Goal: Task Accomplishment & Management: Use online tool/utility

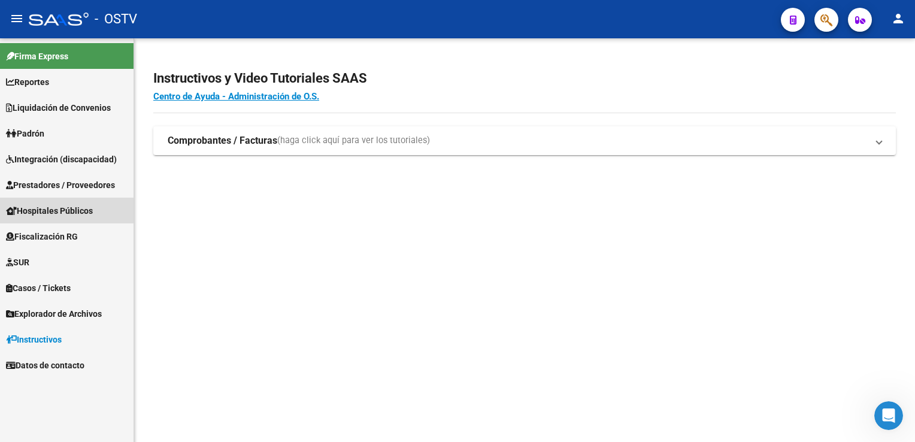
click at [52, 210] on span "Hospitales Públicos" at bounding box center [49, 210] width 87 height 13
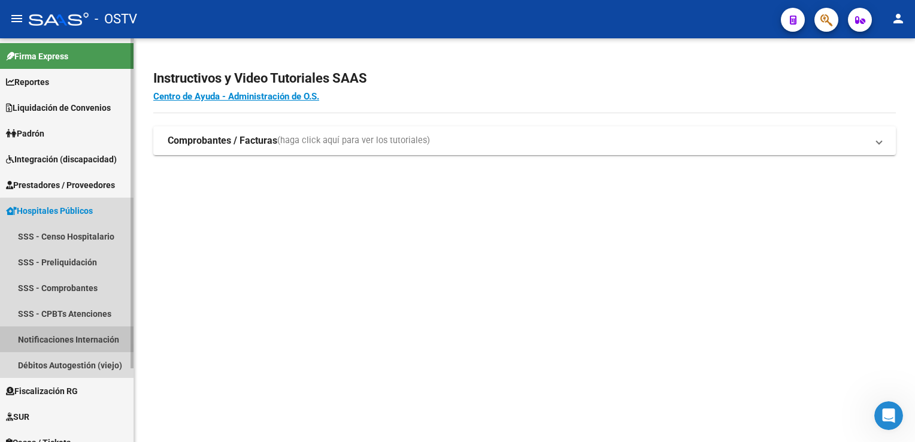
click at [68, 337] on link "Notificaciones Internación" at bounding box center [67, 339] width 134 height 26
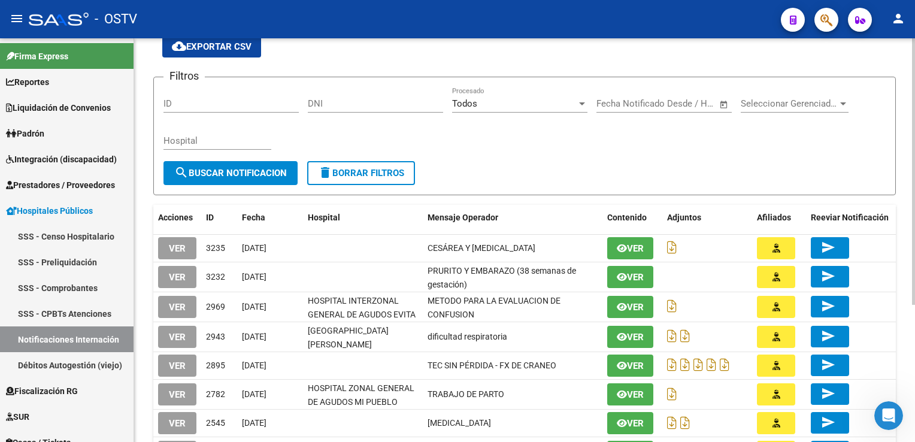
scroll to position [50, 0]
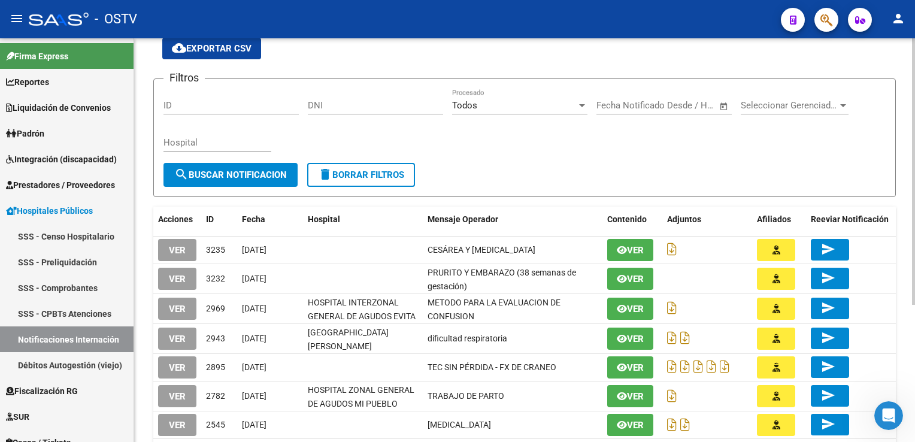
click at [906, 178] on div "HOSPITALES -> Notificaciones de Internación cloud_download Exportar CSV Filtros…" at bounding box center [526, 293] width 784 height 611
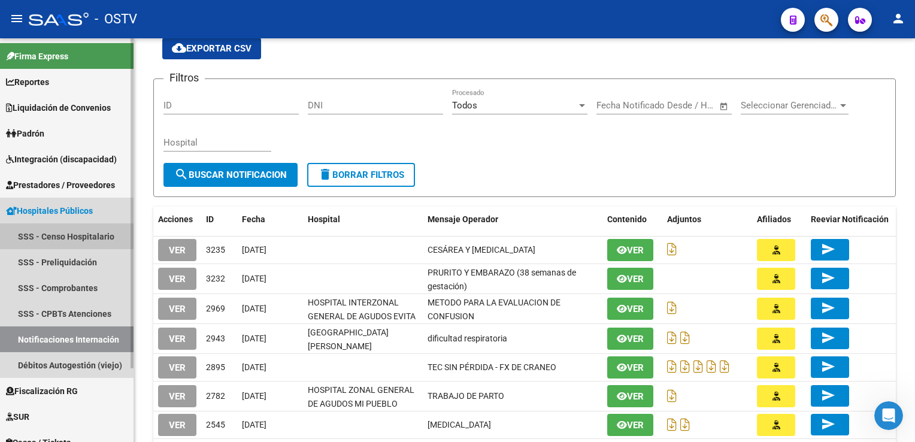
click at [89, 235] on link "SSS - Censo Hospitalario" at bounding box center [67, 236] width 134 height 26
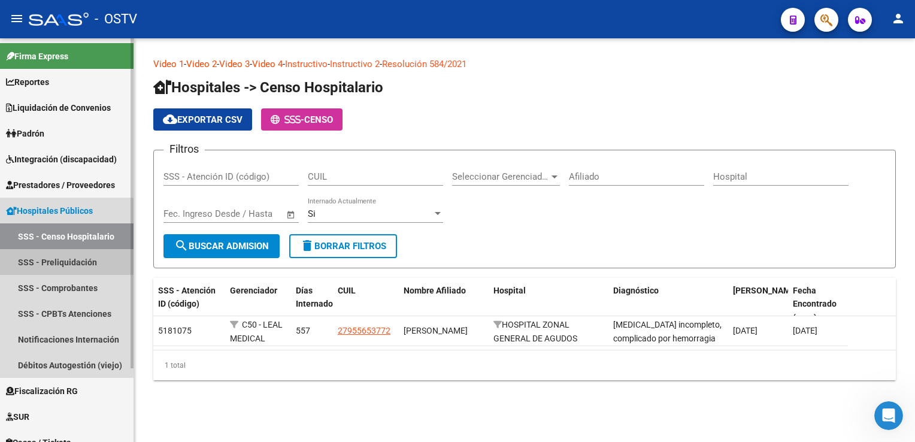
click at [72, 264] on link "SSS - Preliquidación" at bounding box center [67, 262] width 134 height 26
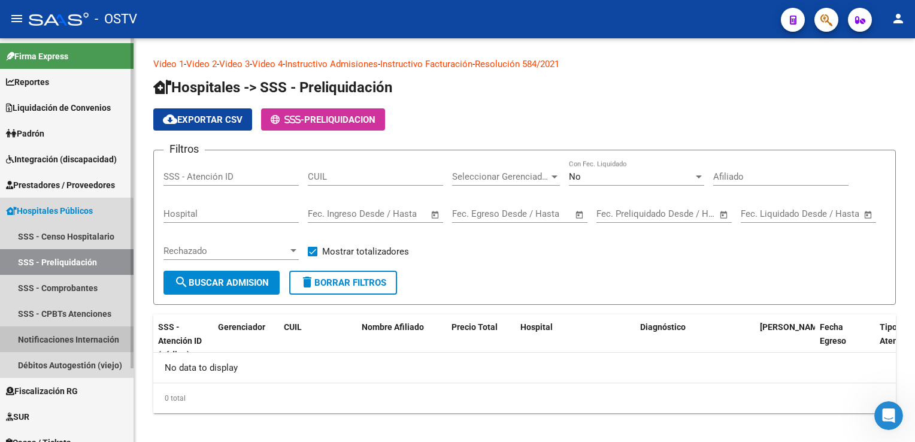
click at [62, 339] on link "Notificaciones Internación" at bounding box center [67, 339] width 134 height 26
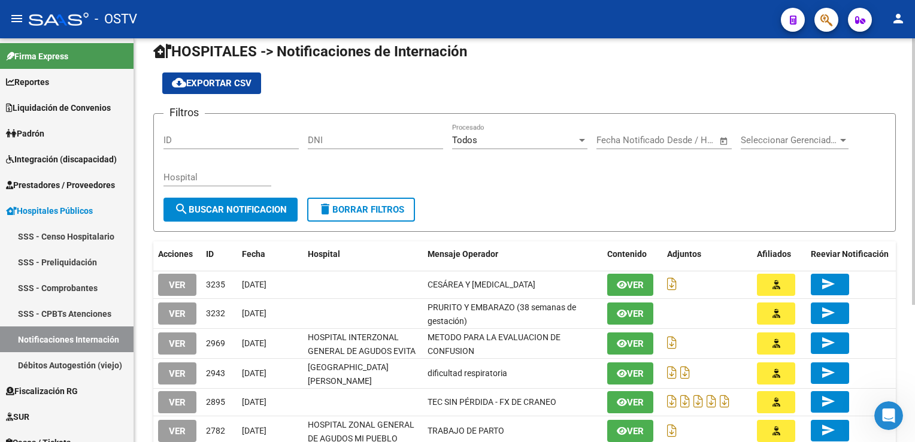
scroll to position [15, 0]
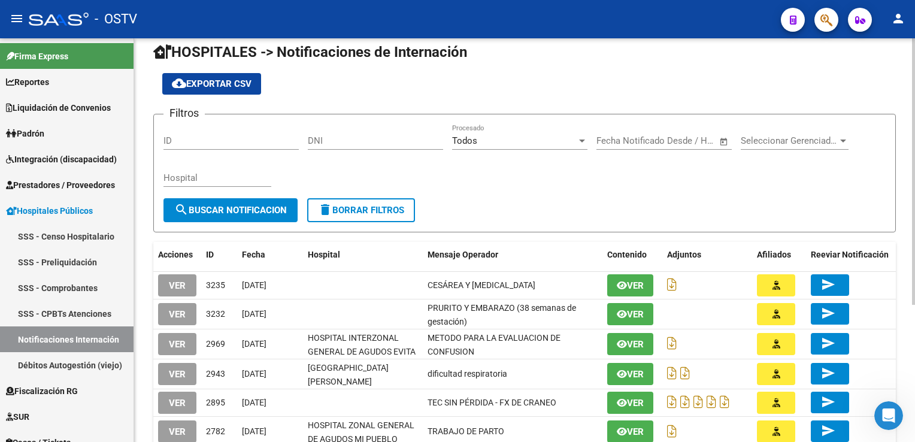
click at [906, 156] on div at bounding box center [913, 182] width 3 height 267
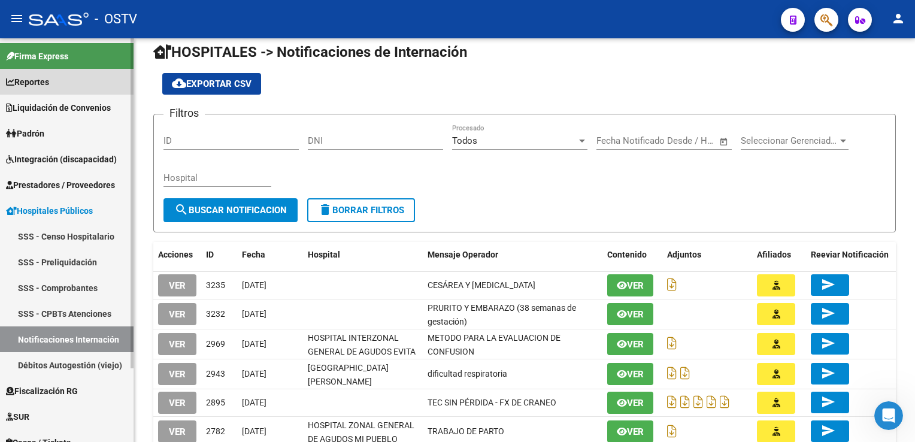
click at [37, 83] on span "Reportes" at bounding box center [27, 81] width 43 height 13
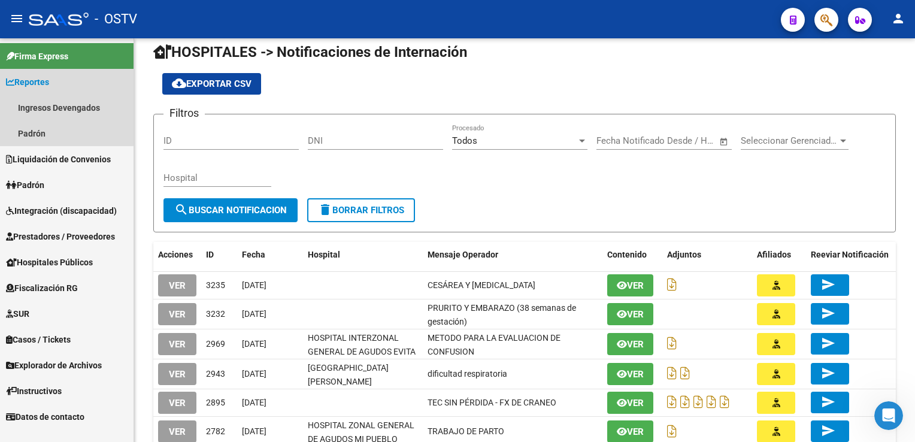
click at [10, 78] on icon at bounding box center [10, 82] width 8 height 8
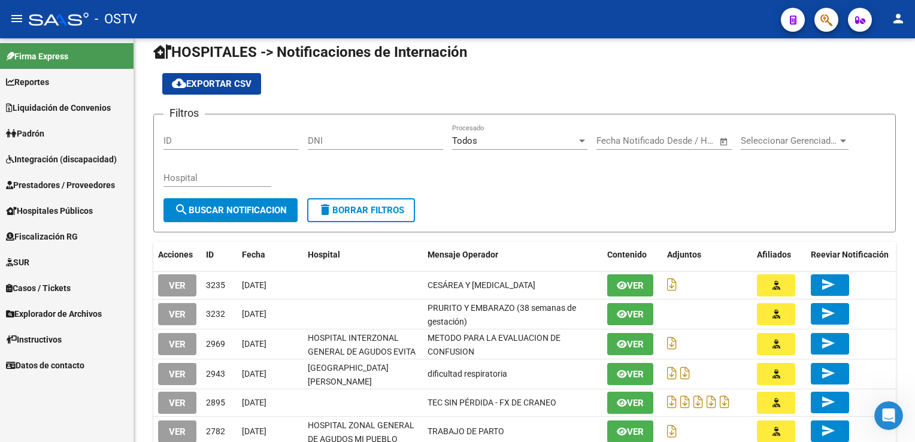
click at [48, 181] on span "Prestadores / Proveedores" at bounding box center [60, 184] width 109 height 13
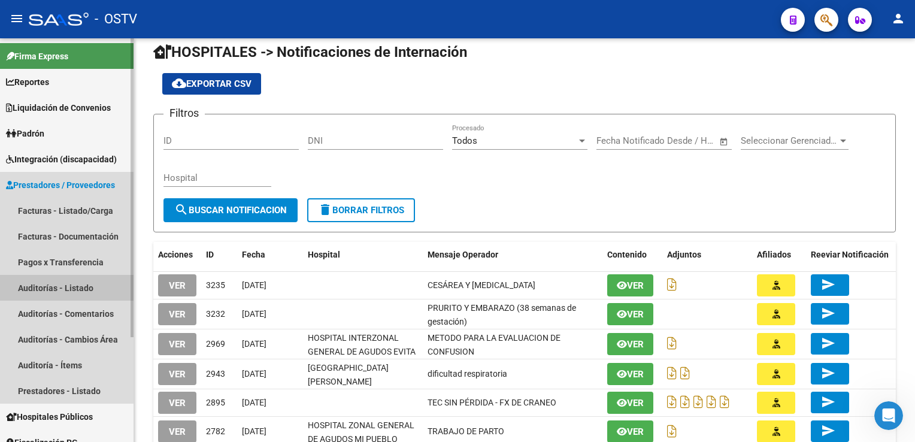
click at [41, 288] on link "Auditorías - Listado" at bounding box center [67, 288] width 134 height 26
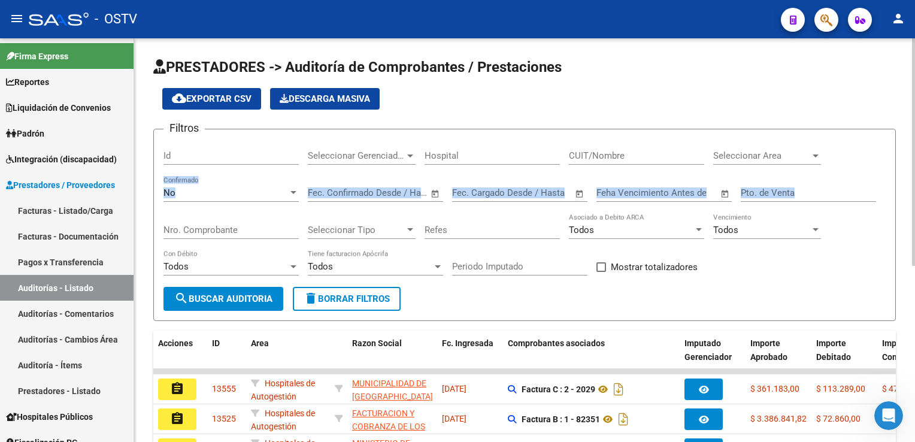
drag, startPoint x: 910, startPoint y: 167, endPoint x: 910, endPoint y: 211, distance: 44.9
click at [906, 211] on div "PRESTADORES -> Auditoría de Comprobantes / Prestaciones cloud_download Exportar…" at bounding box center [524, 392] width 781 height 708
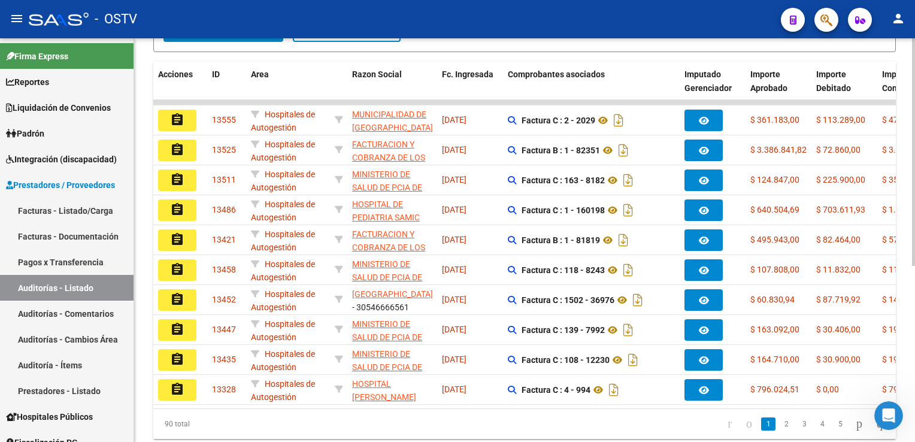
scroll to position [270, 0]
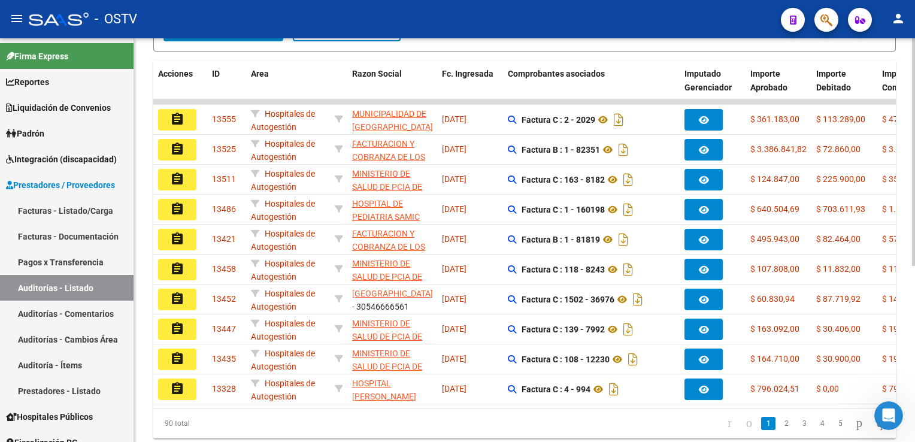
click at [906, 234] on html "menu - OSTV person Firma Express Reportes Ingresos Devengados Detalles por CUIL…" at bounding box center [457, 221] width 915 height 442
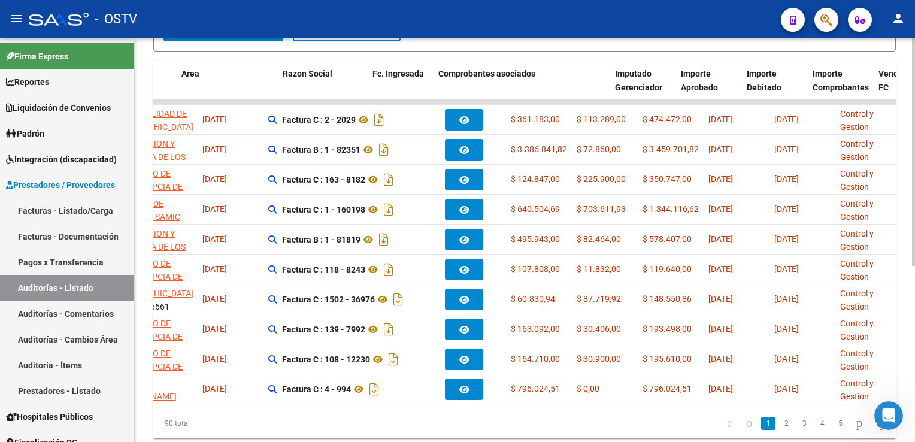
scroll to position [0, 0]
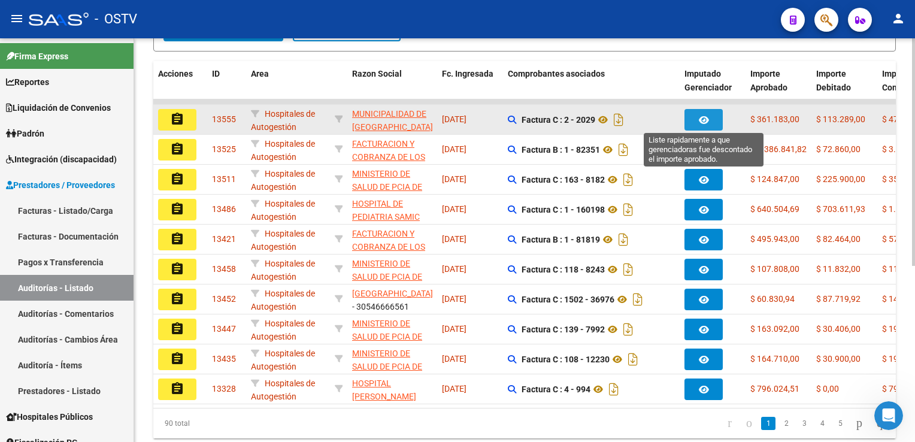
click at [701, 118] on icon "button" at bounding box center [704, 120] width 10 height 9
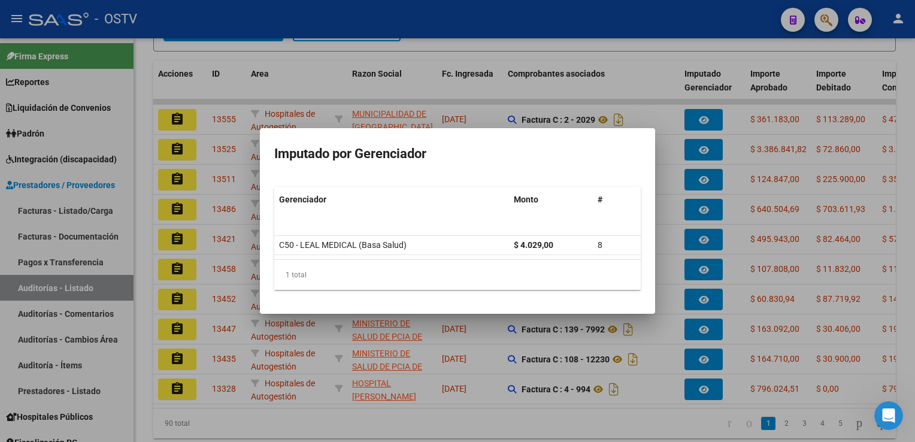
click at [654, 352] on div at bounding box center [457, 221] width 915 height 442
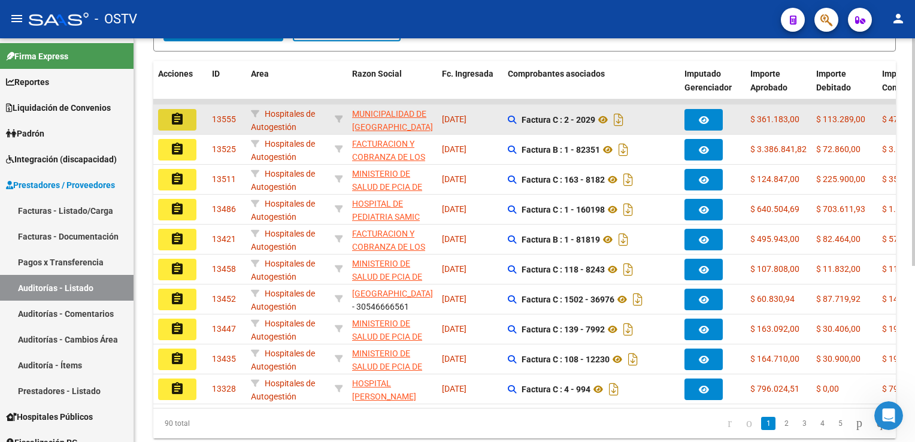
click at [180, 118] on mat-icon "assignment" at bounding box center [177, 119] width 14 height 14
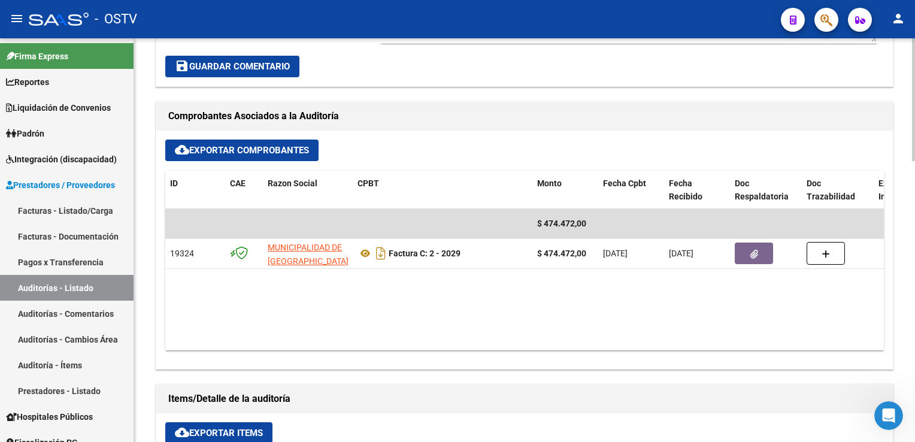
scroll to position [491, 0]
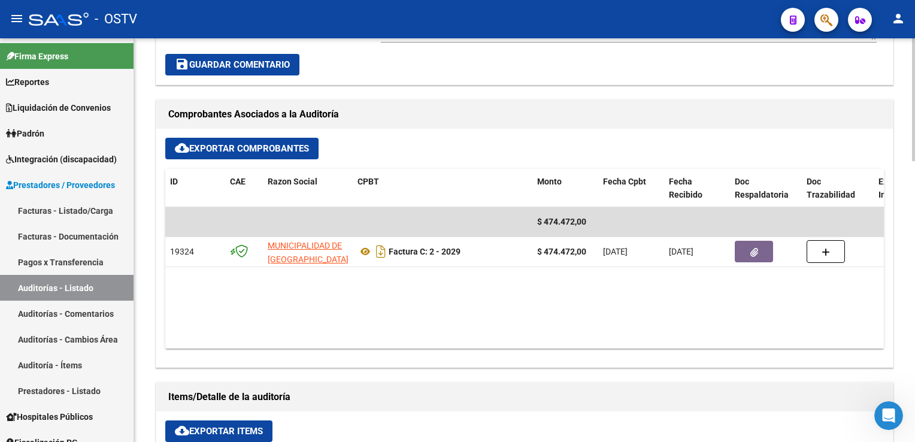
click at [906, 294] on html "menu - OSTV person Firma Express Reportes Ingresos Devengados Detalles por CUIL…" at bounding box center [457, 221] width 915 height 442
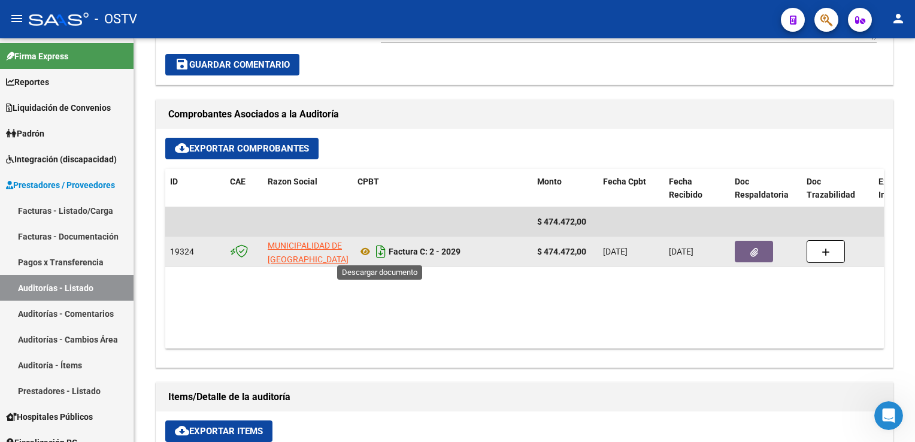
click at [381, 254] on icon "Descargar documento" at bounding box center [381, 251] width 16 height 19
click at [748, 248] on button "button" at bounding box center [754, 252] width 38 height 22
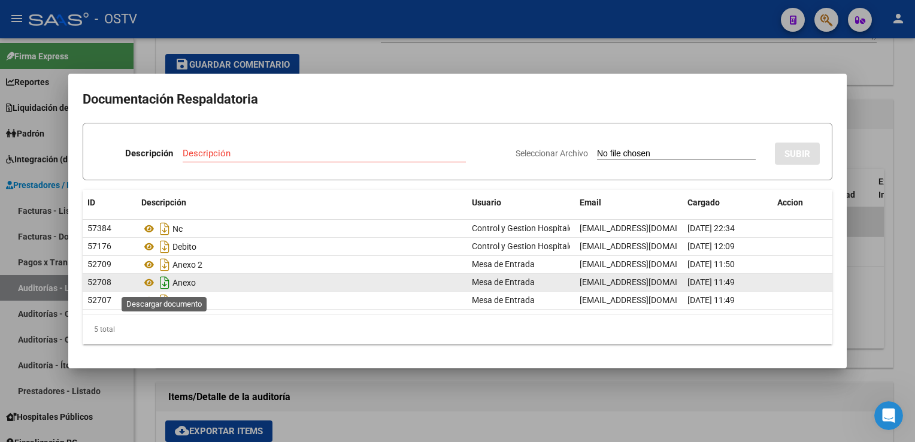
click at [165, 283] on icon "Descargar documento" at bounding box center [165, 282] width 16 height 19
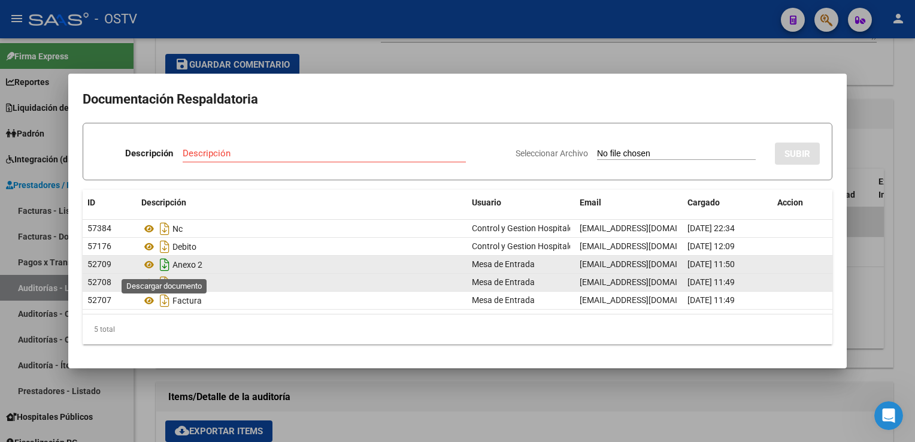
click at [162, 267] on icon "Descargar documento" at bounding box center [165, 264] width 16 height 19
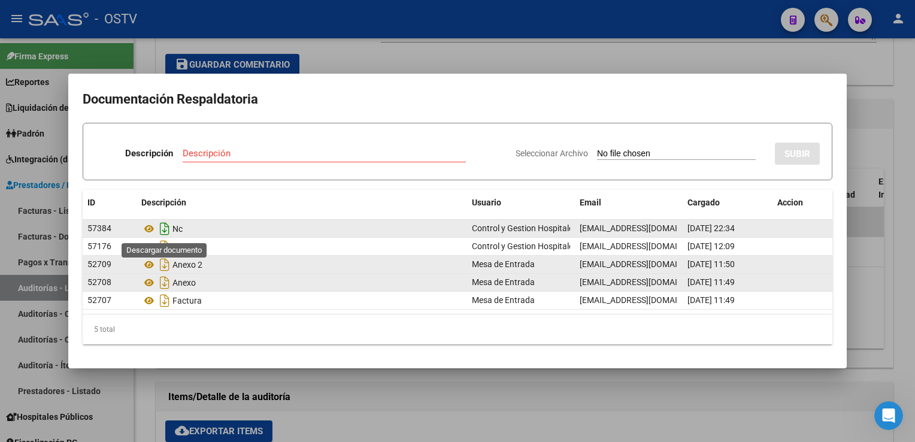
click at [163, 229] on icon "Descargar documento" at bounding box center [165, 228] width 16 height 19
click at [752, 394] on div at bounding box center [457, 221] width 915 height 442
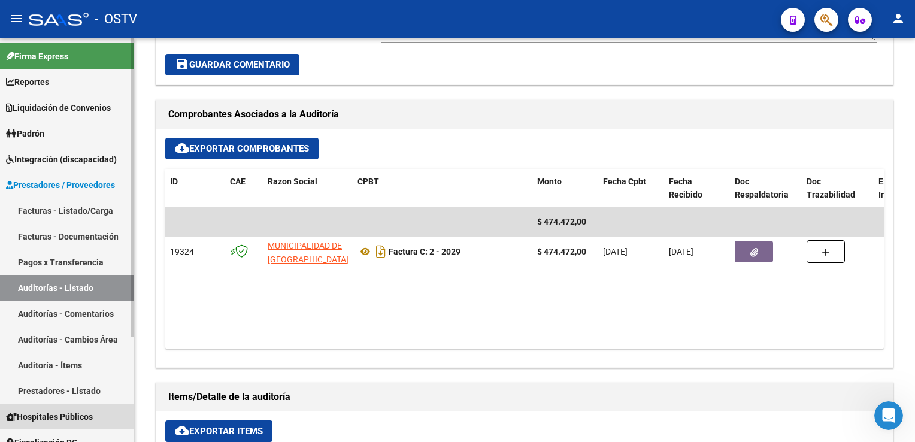
click at [75, 417] on span "Hospitales Públicos" at bounding box center [49, 416] width 87 height 13
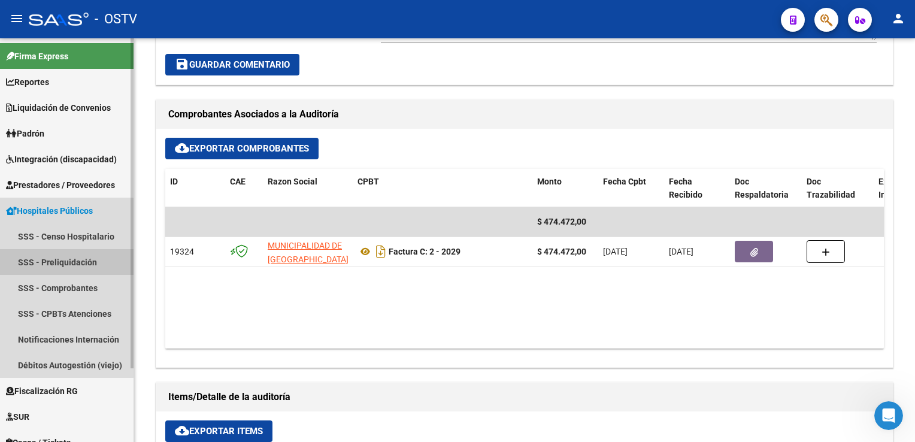
click at [65, 264] on link "SSS - Preliquidación" at bounding box center [67, 262] width 134 height 26
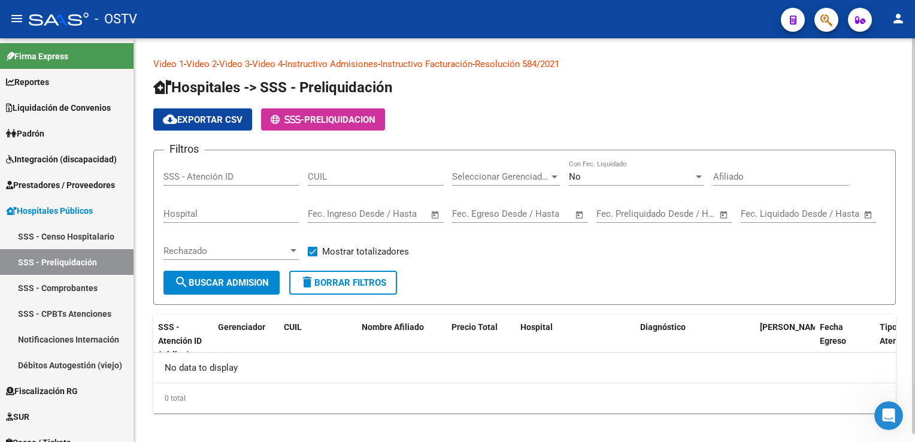
scroll to position [8, 0]
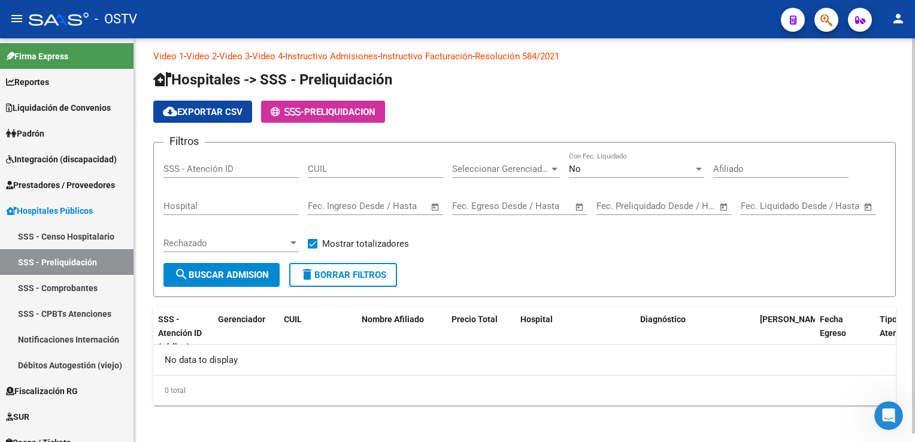
click at [906, 294] on html "menu - OSTV person Firma Express Reportes Ingresos Devengados Detalles por CUIL…" at bounding box center [457, 221] width 915 height 442
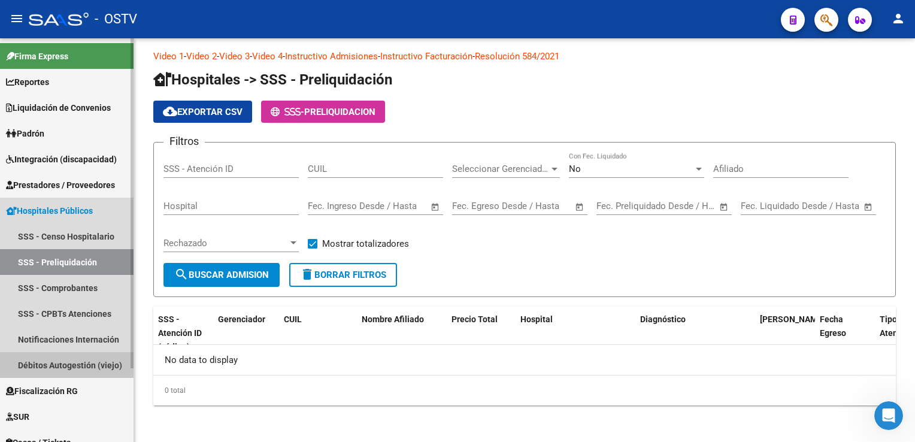
click at [65, 363] on link "Débitos Autogestión (viejo)" at bounding box center [67, 365] width 134 height 26
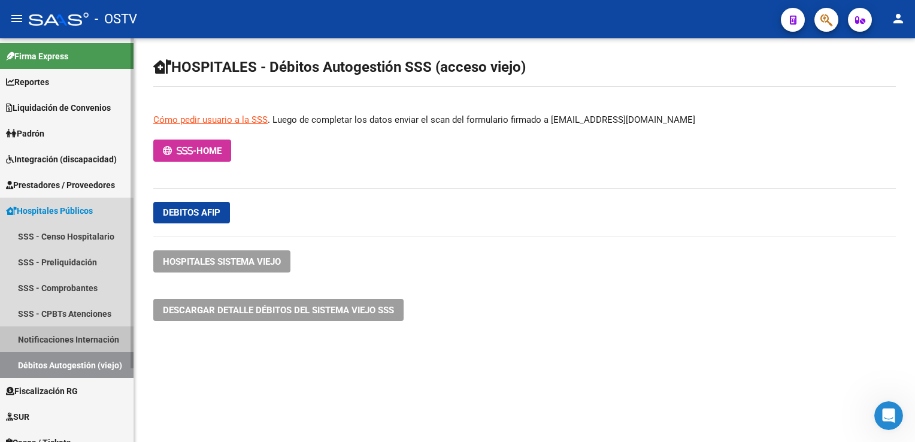
click at [49, 336] on link "Notificaciones Internación" at bounding box center [67, 339] width 134 height 26
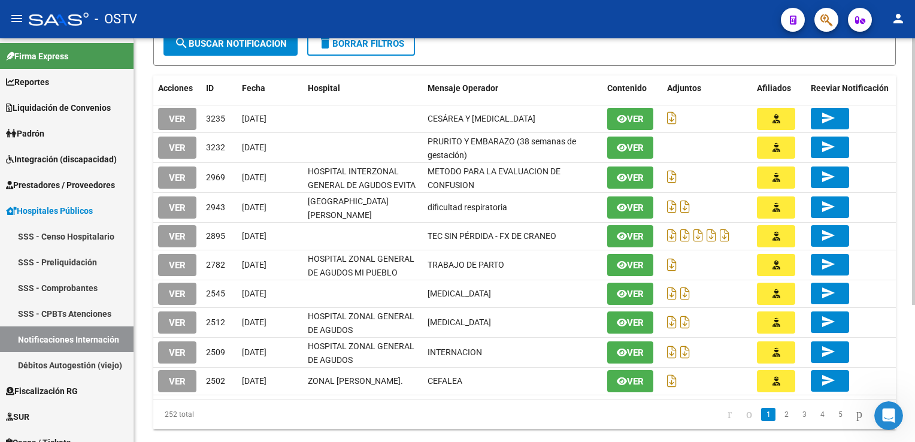
scroll to position [182, 0]
click at [906, 294] on html "menu - OSTV person Firma Express Reportes Ingresos Devengados Detalles por CUIL…" at bounding box center [457, 221] width 915 height 442
